Goal: Navigation & Orientation: Find specific page/section

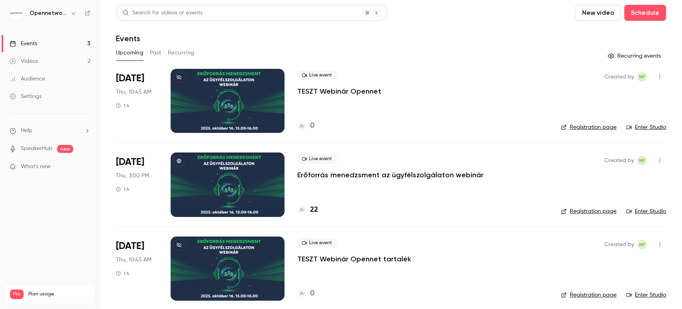
scroll to position [6, 0]
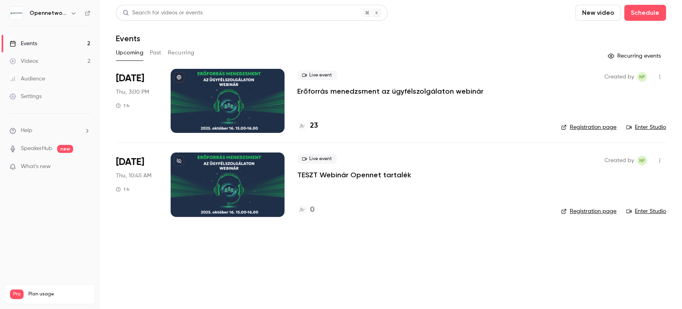
click at [157, 54] on button "Past" at bounding box center [156, 52] width 12 height 13
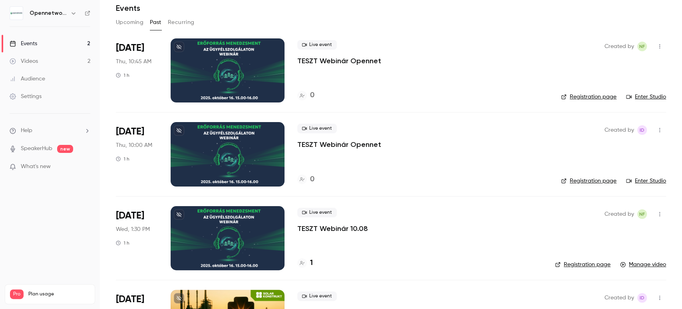
scroll to position [12, 0]
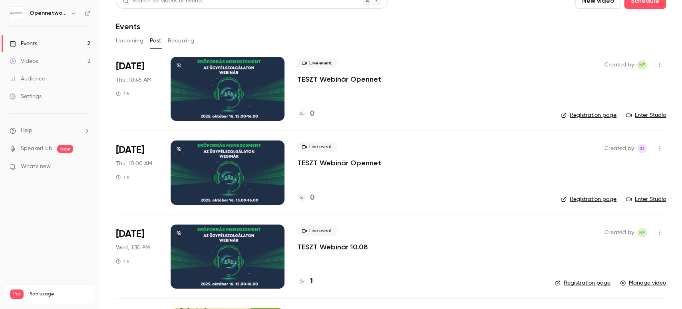
click at [638, 202] on link "Enter Studio" at bounding box center [646, 199] width 40 height 8
click at [129, 41] on button "Upcoming" at bounding box center [130, 40] width 28 height 13
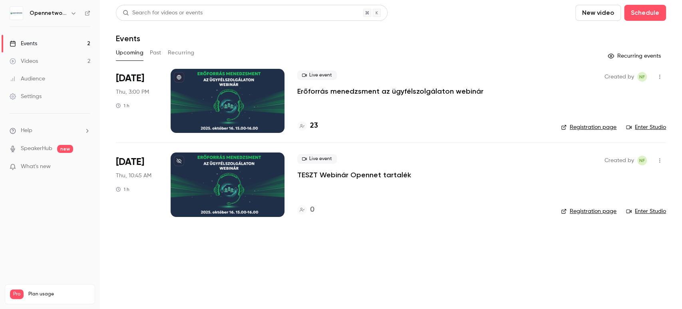
click at [306, 127] on div at bounding box center [302, 126] width 10 height 10
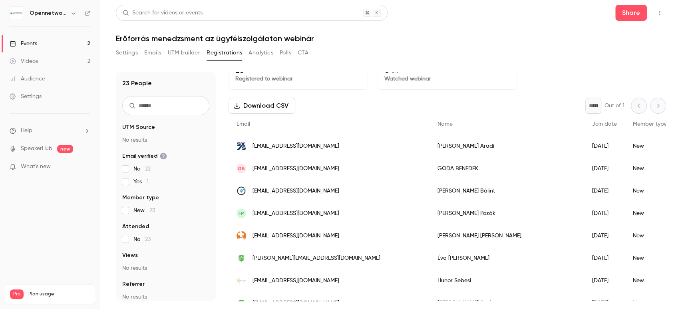
scroll to position [13, 0]
click at [20, 43] on div "Events" at bounding box center [24, 44] width 28 height 8
